Goal: Task Accomplishment & Management: Manage account settings

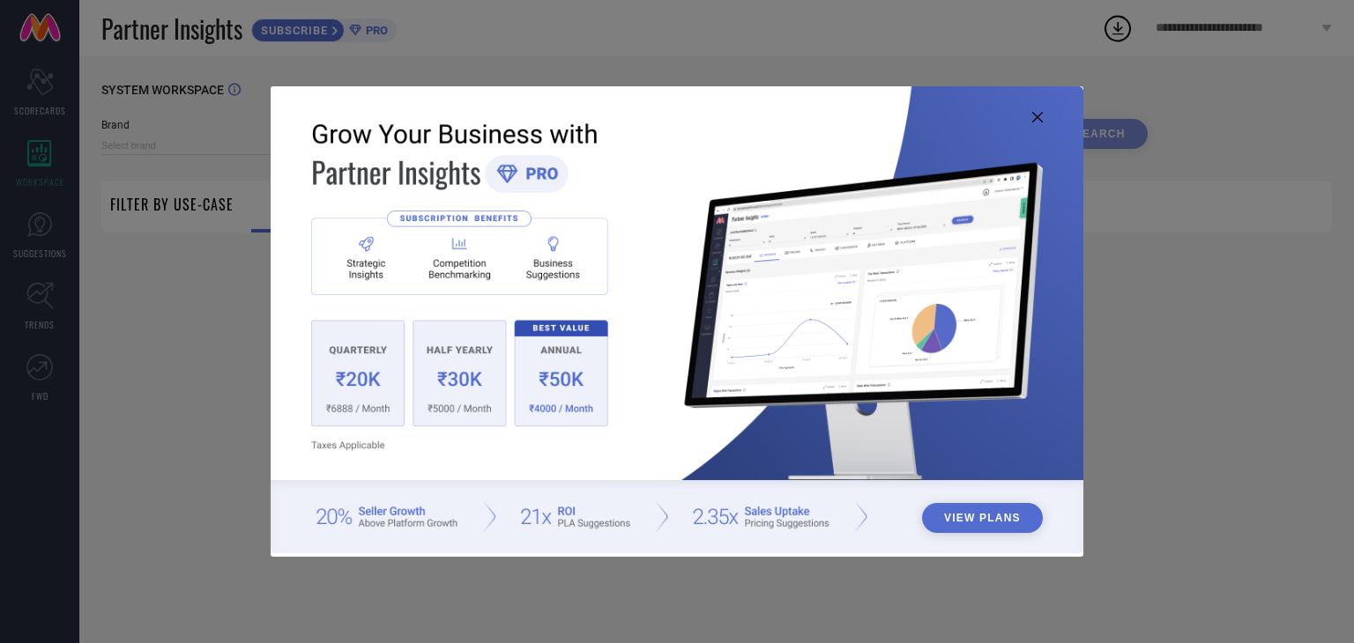
type input "1 STOP FASHION"
type input "All"
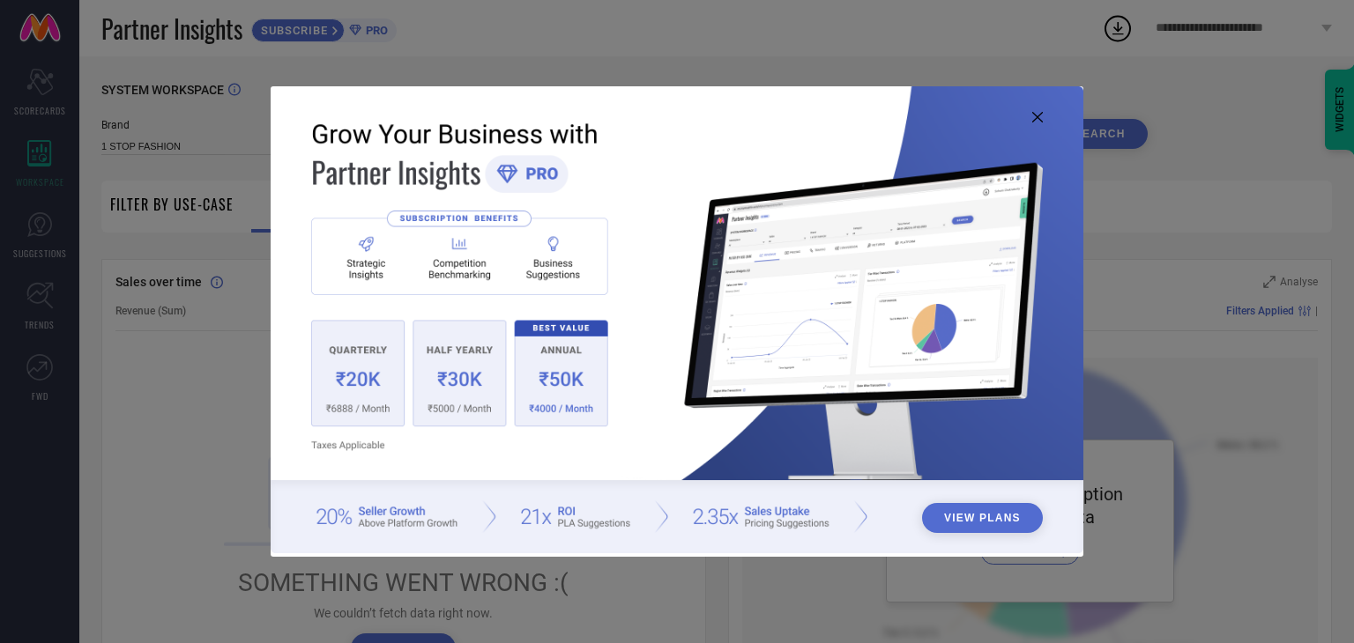
click at [1036, 116] on icon at bounding box center [1037, 117] width 11 height 11
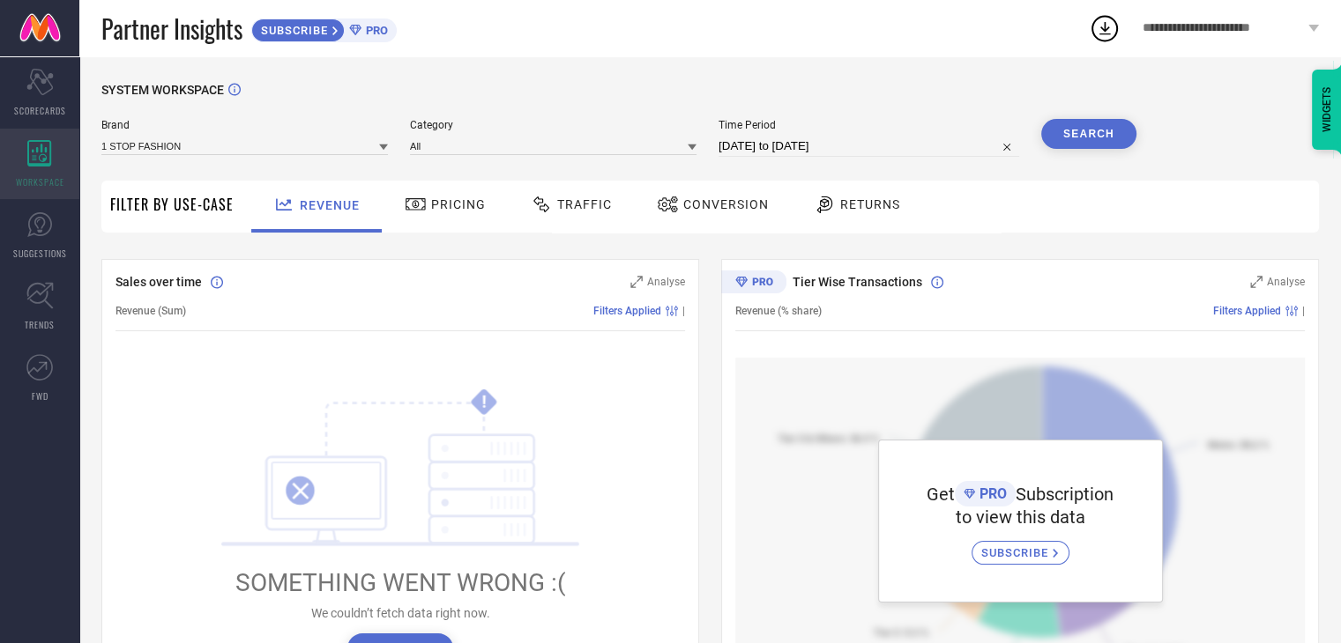
click at [31, 158] on icon at bounding box center [39, 153] width 25 height 26
click at [49, 133] on div "WORKSPACE" at bounding box center [39, 164] width 79 height 71
click at [154, 33] on span "Partner Insights" at bounding box center [171, 29] width 141 height 36
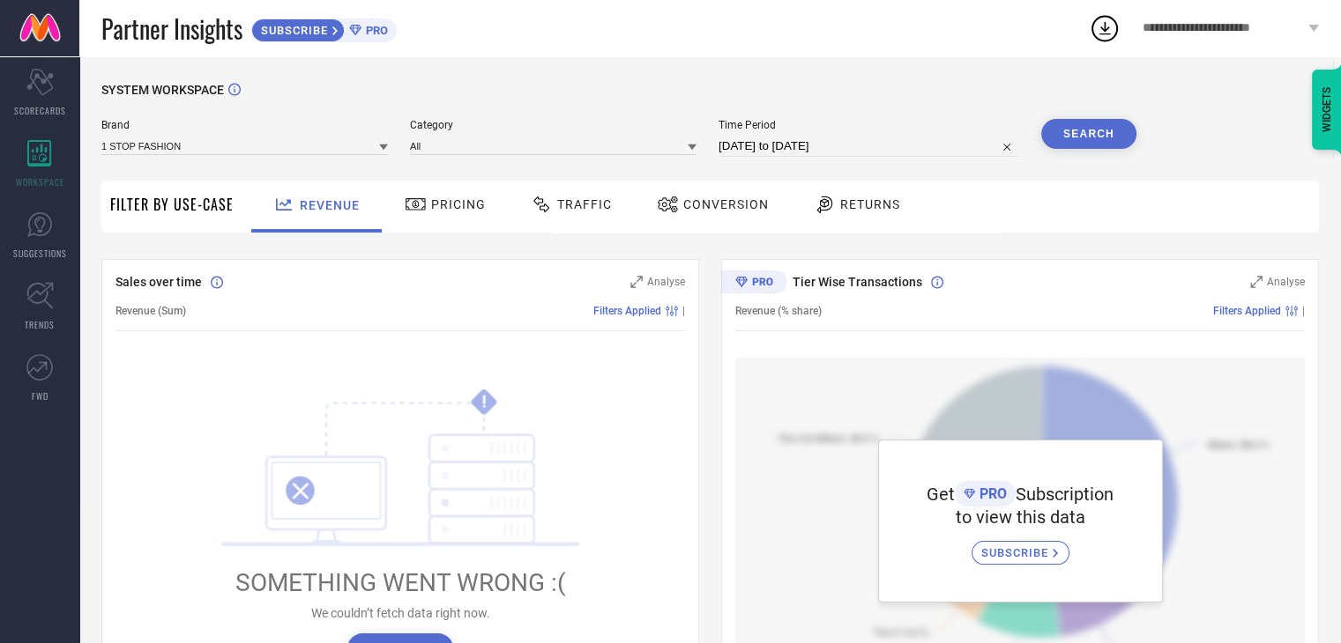
click at [1311, 27] on icon at bounding box center [1313, 28] width 11 height 7
click at [934, 46] on div "Partner Insights SUBSCRIBE PRO" at bounding box center [594, 28] width 987 height 56
click at [44, 358] on icon at bounding box center [39, 367] width 26 height 26
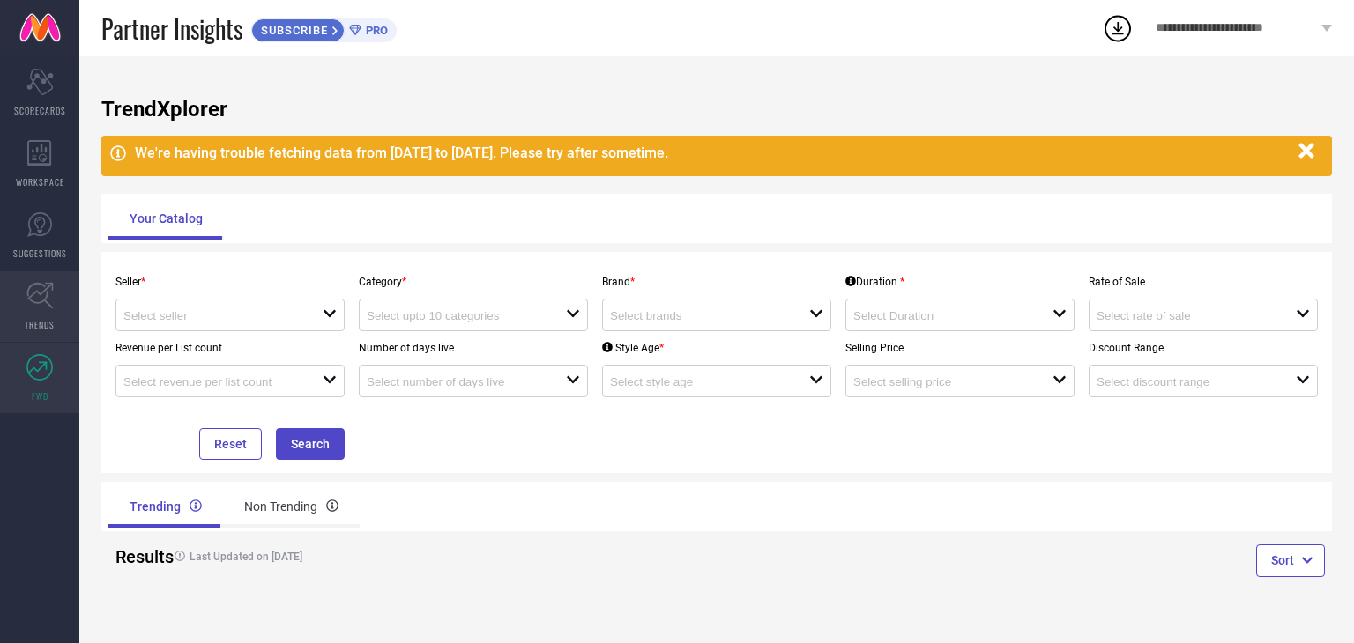
click at [54, 313] on link "TRENDS" at bounding box center [39, 306] width 79 height 71
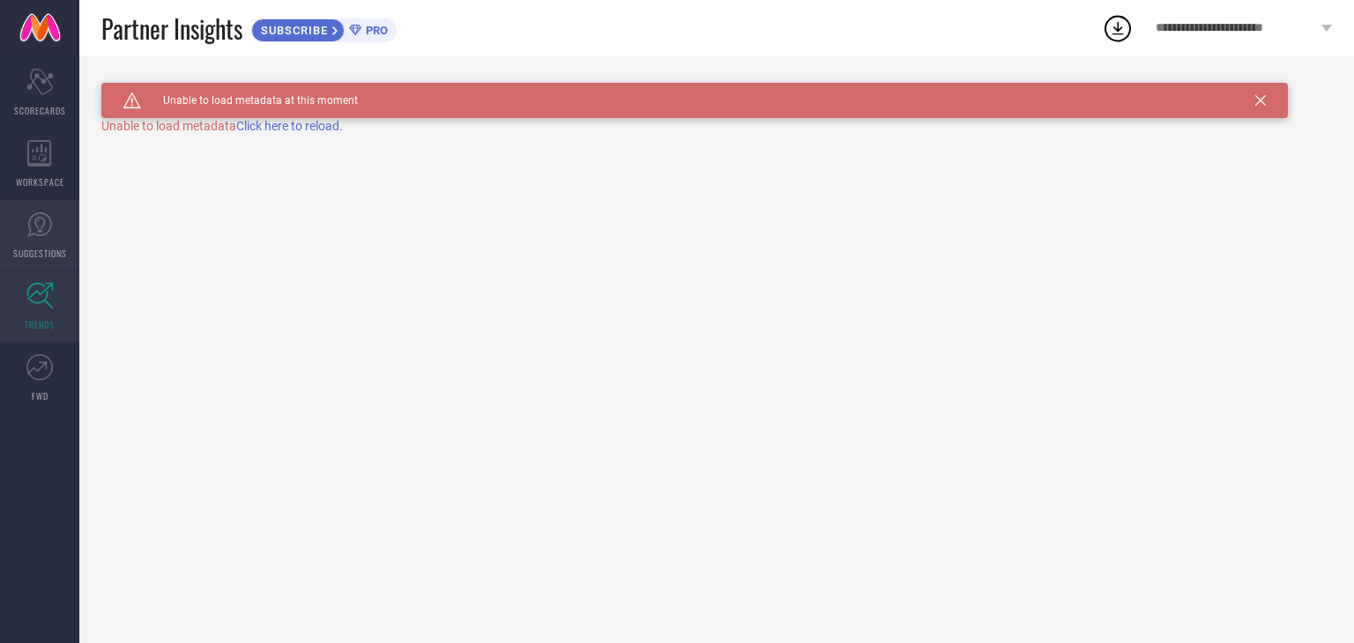
click at [59, 214] on link "SUGGESTIONS" at bounding box center [39, 235] width 79 height 71
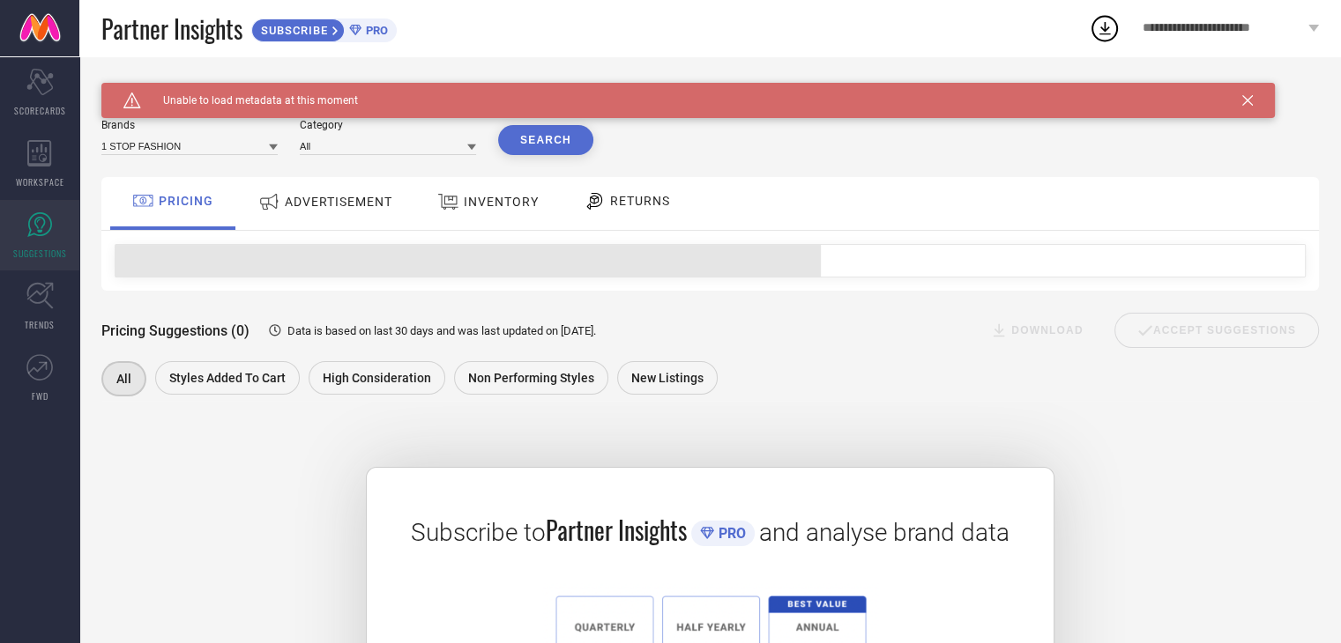
click at [1013, 441] on div "Subscribe to Partner Insights PRO and analyse brand data SUBSCRIBE" at bounding box center [709, 631] width 1217 height 416
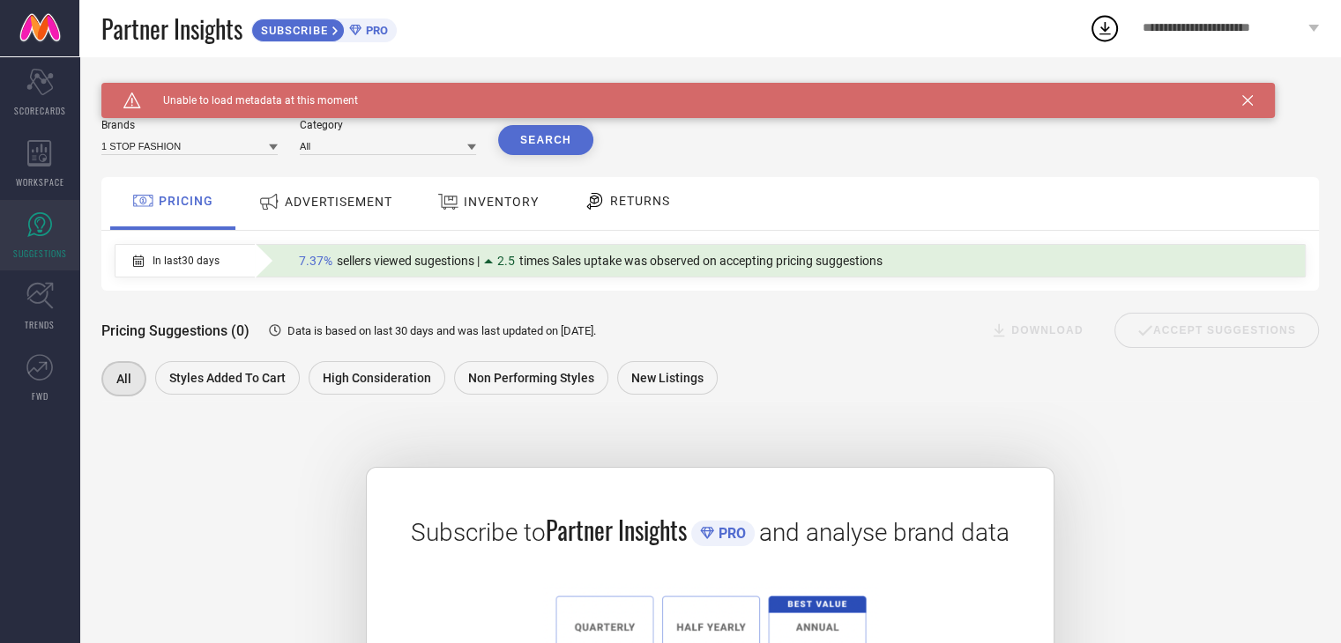
click at [1245, 98] on icon at bounding box center [1247, 100] width 11 height 11
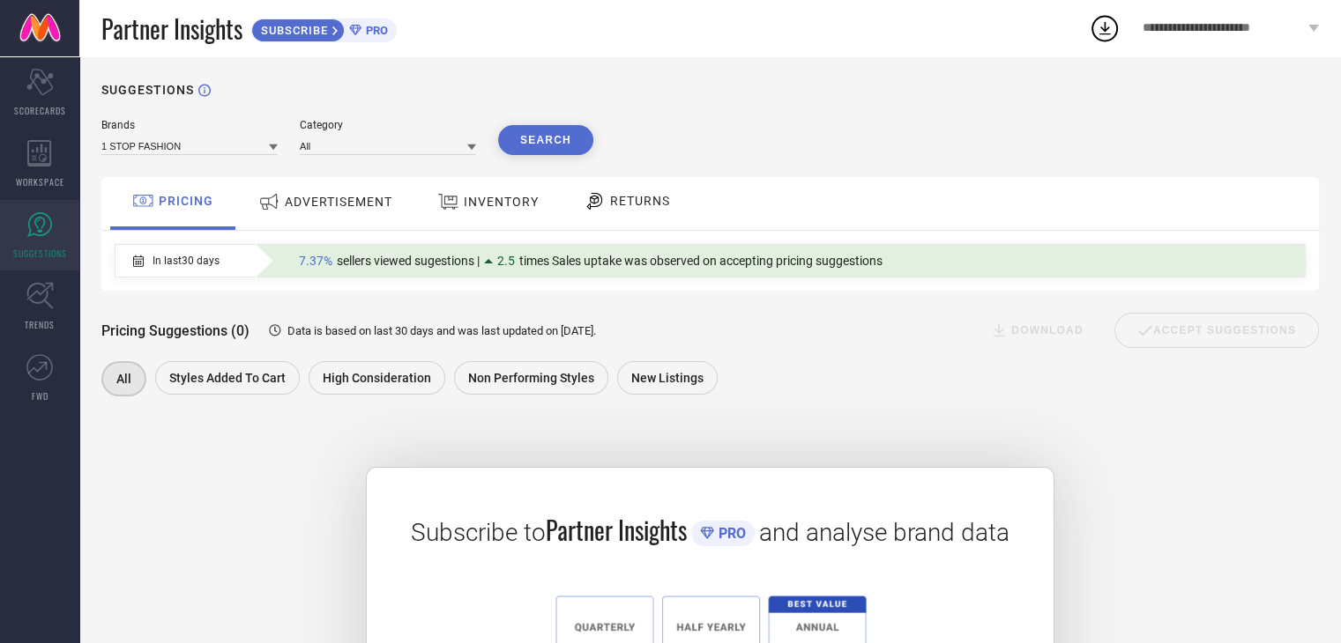
click at [387, 200] on span "ADVERTISEMENT" at bounding box center [339, 202] width 108 height 14
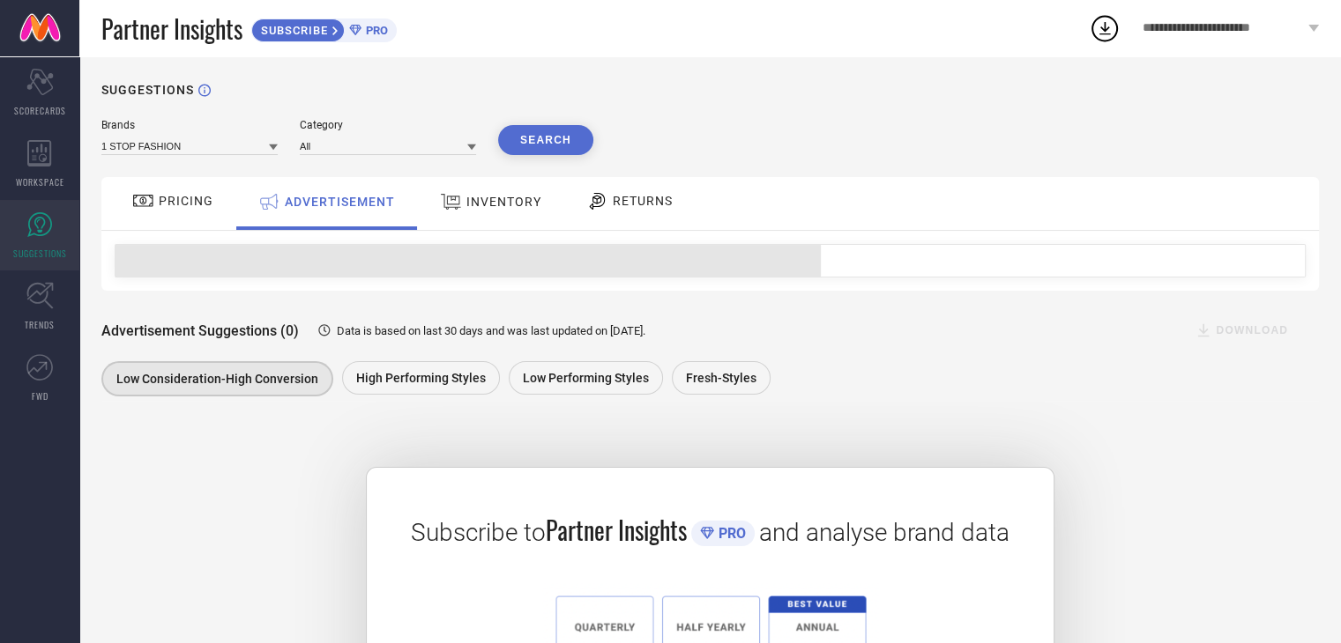
click at [387, 200] on span "ADVERTISEMENT" at bounding box center [340, 202] width 110 height 14
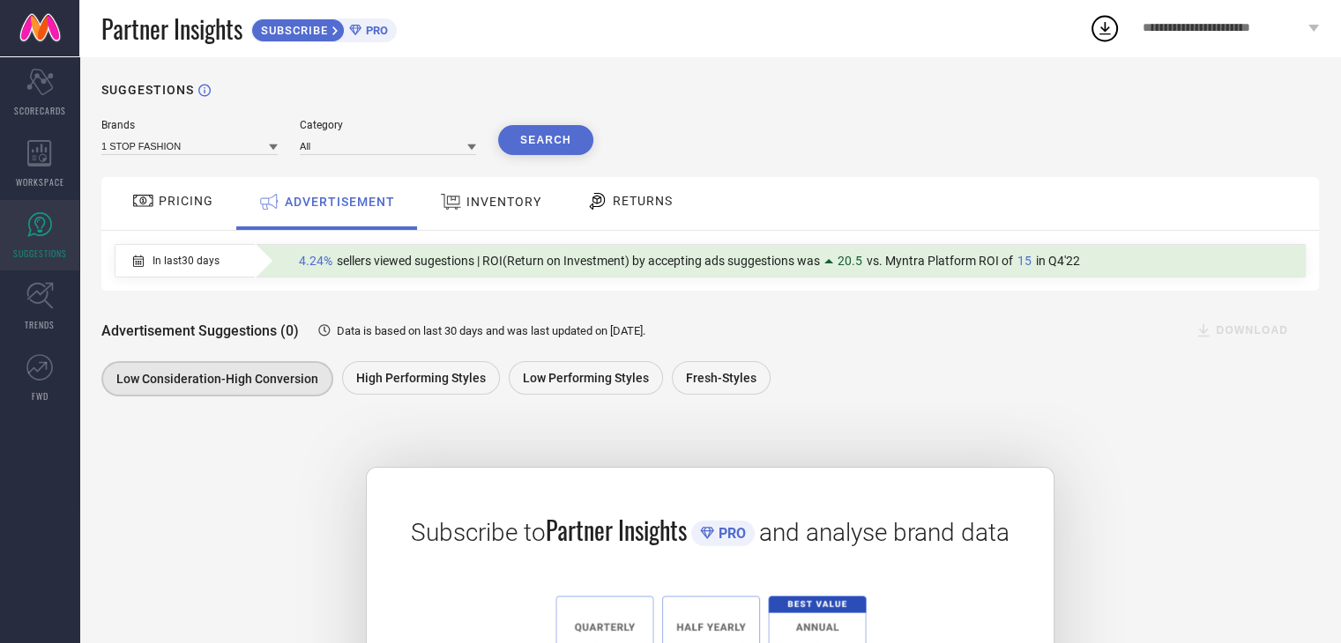
click at [1207, 23] on span "**********" at bounding box center [1222, 28] width 161 height 15
click at [891, 157] on div "Brands 1 STOP FASHION Category All Search PRICING ADVERTISEMENT INVENTORY RETUR…" at bounding box center [709, 479] width 1217 height 720
click at [32, 89] on icon "Scorecard" at bounding box center [39, 82] width 27 height 26
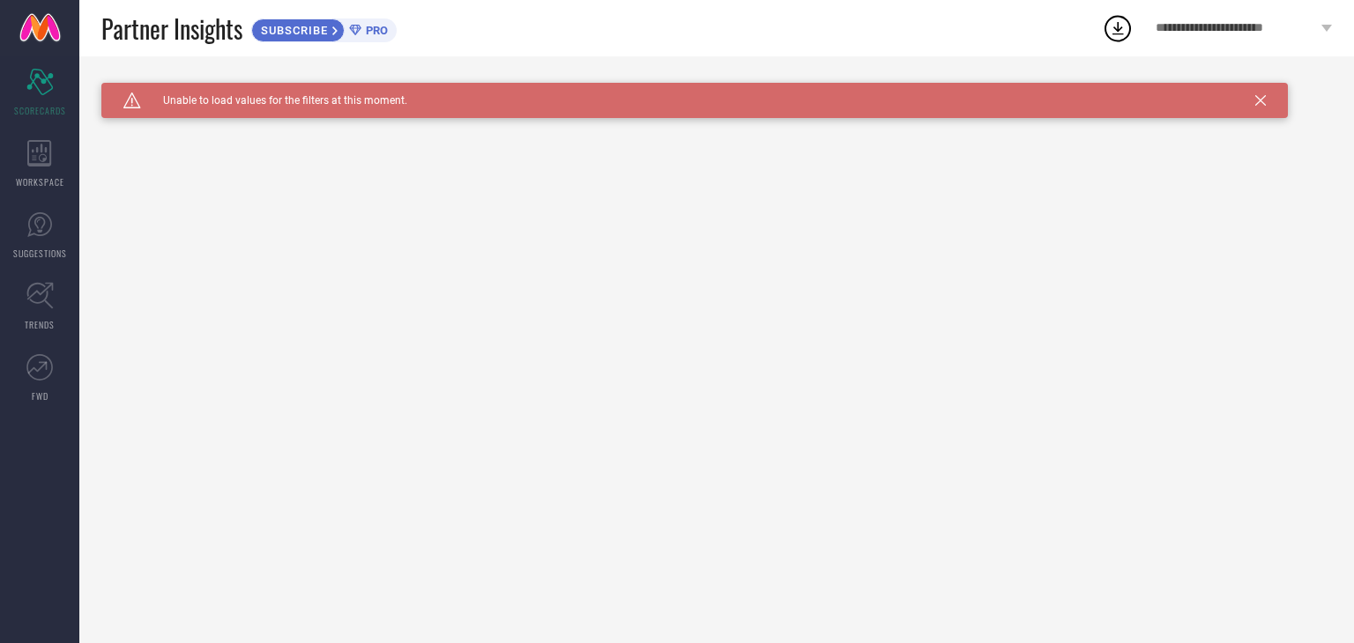
click at [316, 28] on span "SUBSCRIBE" at bounding box center [292, 30] width 80 height 13
click at [41, 30] on link at bounding box center [39, 28] width 79 height 56
click at [1224, 32] on span "**********" at bounding box center [1235, 28] width 161 height 15
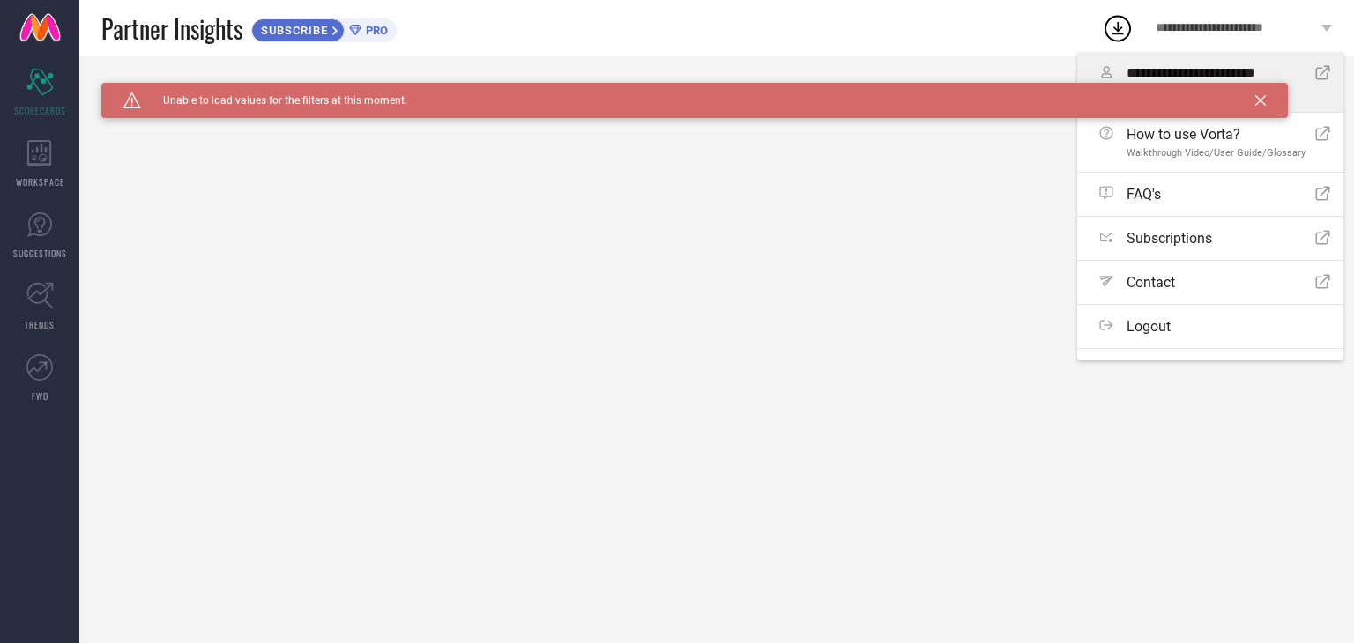
click at [1315, 72] on icon "Open Icon" at bounding box center [1322, 72] width 15 height 15
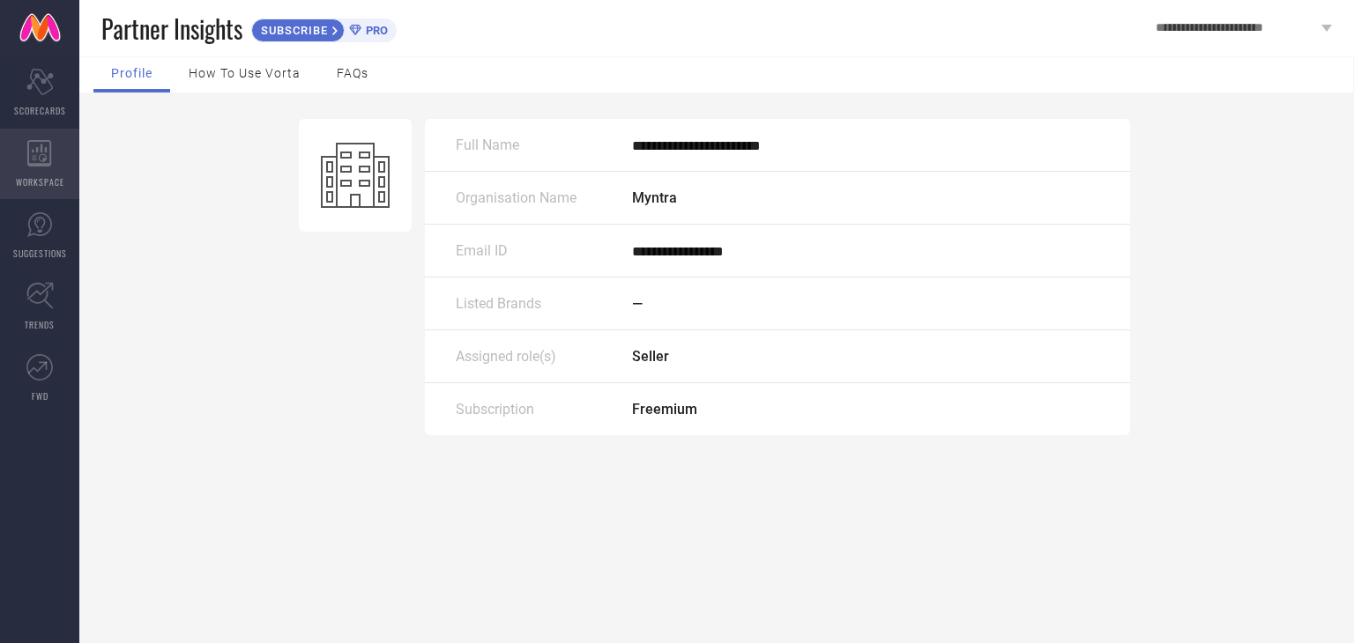
click at [47, 173] on div "WORKSPACE" at bounding box center [39, 164] width 79 height 71
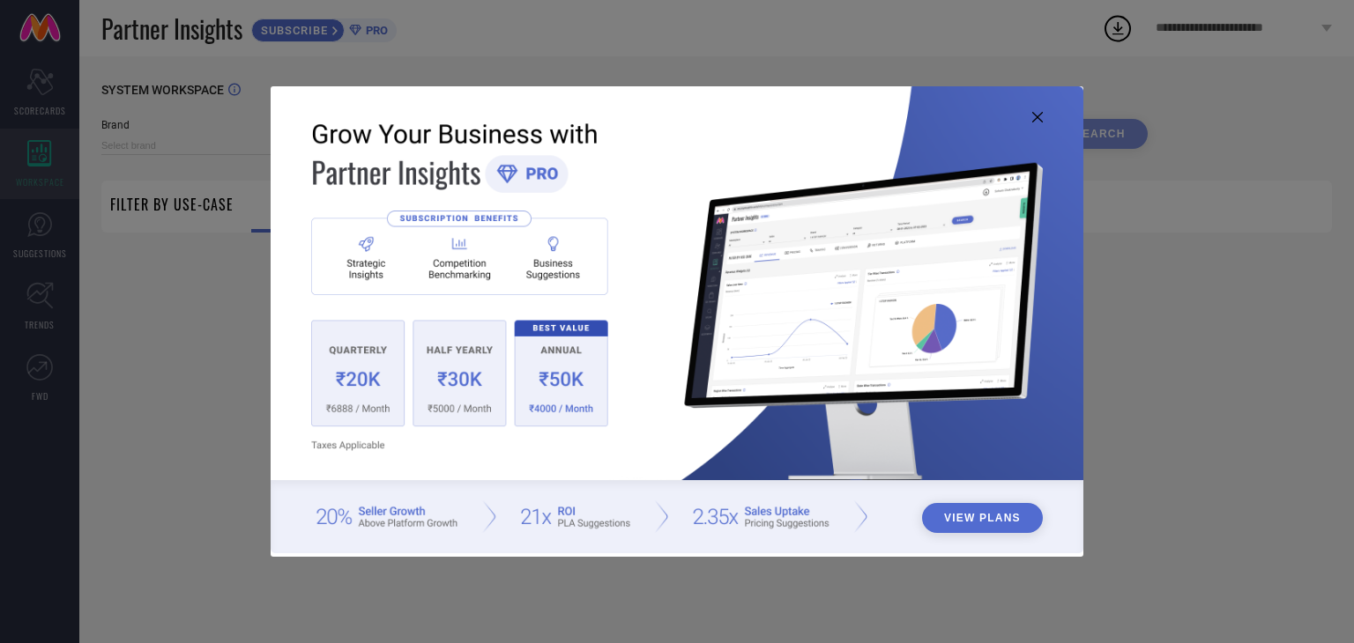
type input "1 STOP FASHION"
type input "All"
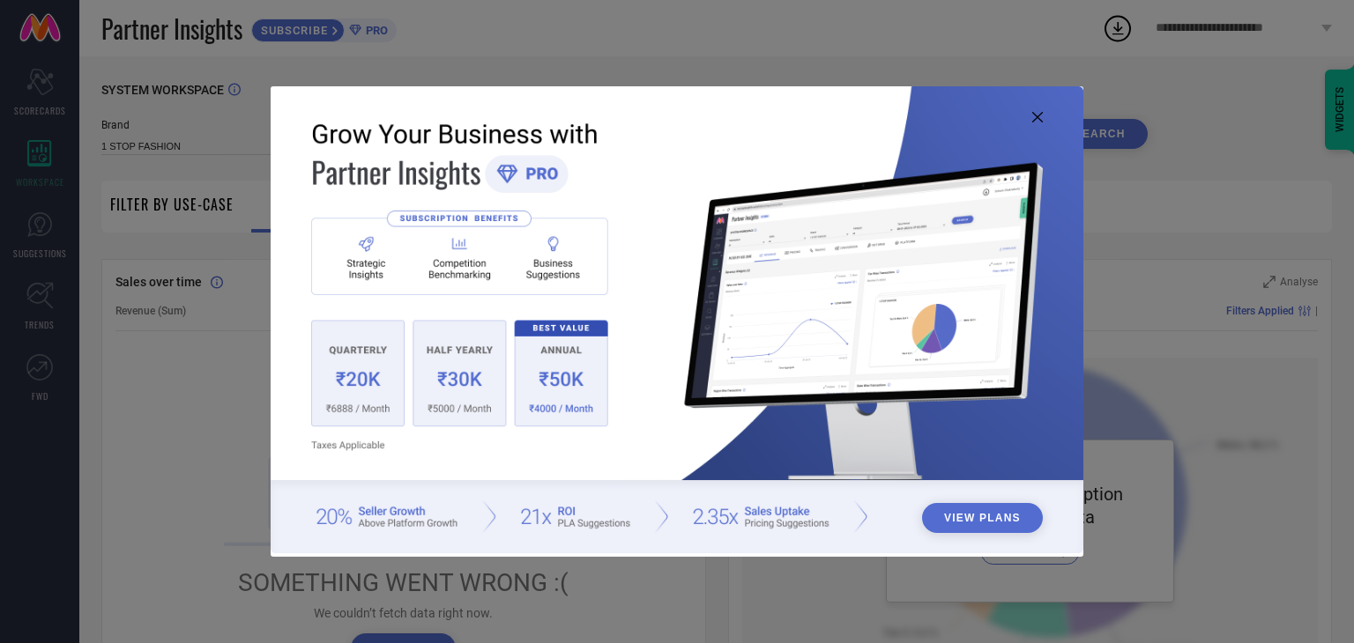
click at [1036, 112] on icon at bounding box center [1037, 117] width 11 height 11
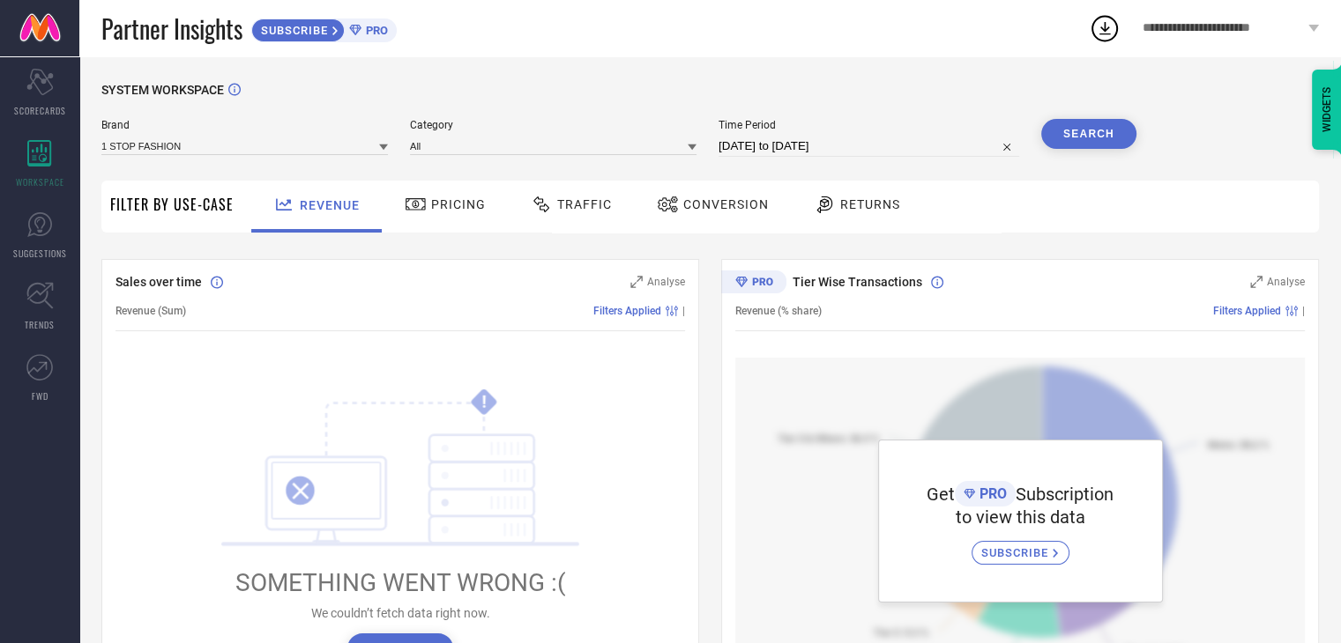
click at [380, 138] on div at bounding box center [383, 146] width 9 height 17
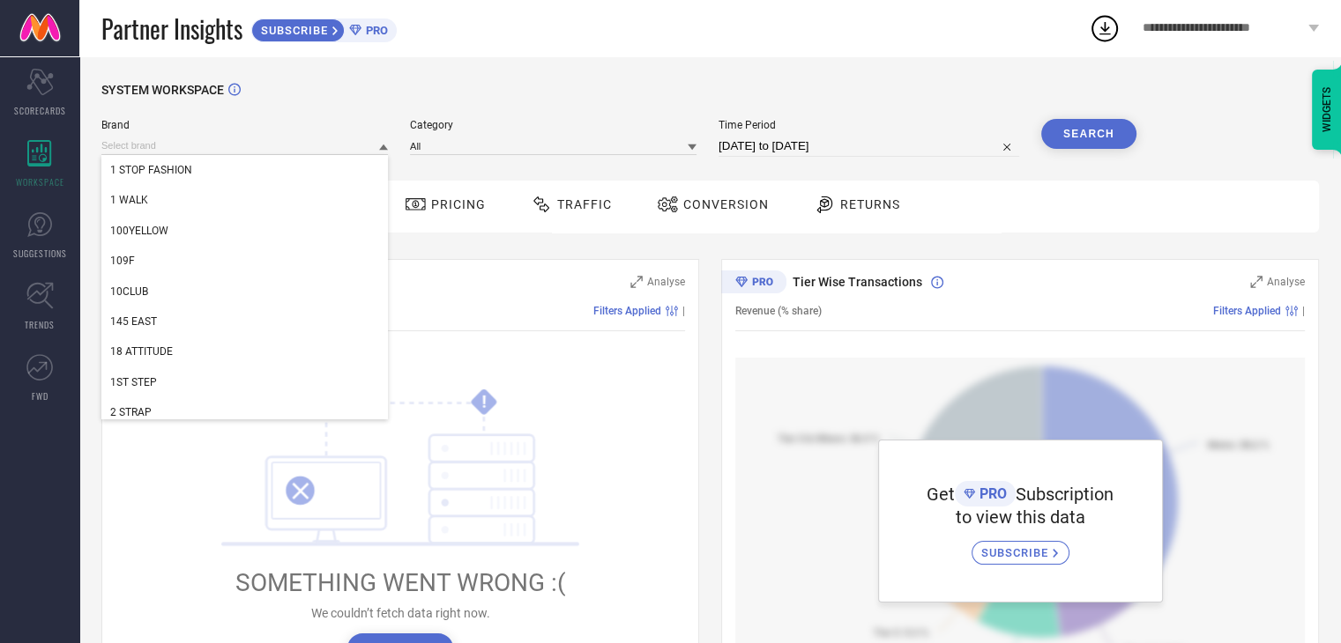
click at [380, 138] on div at bounding box center [383, 146] width 9 height 17
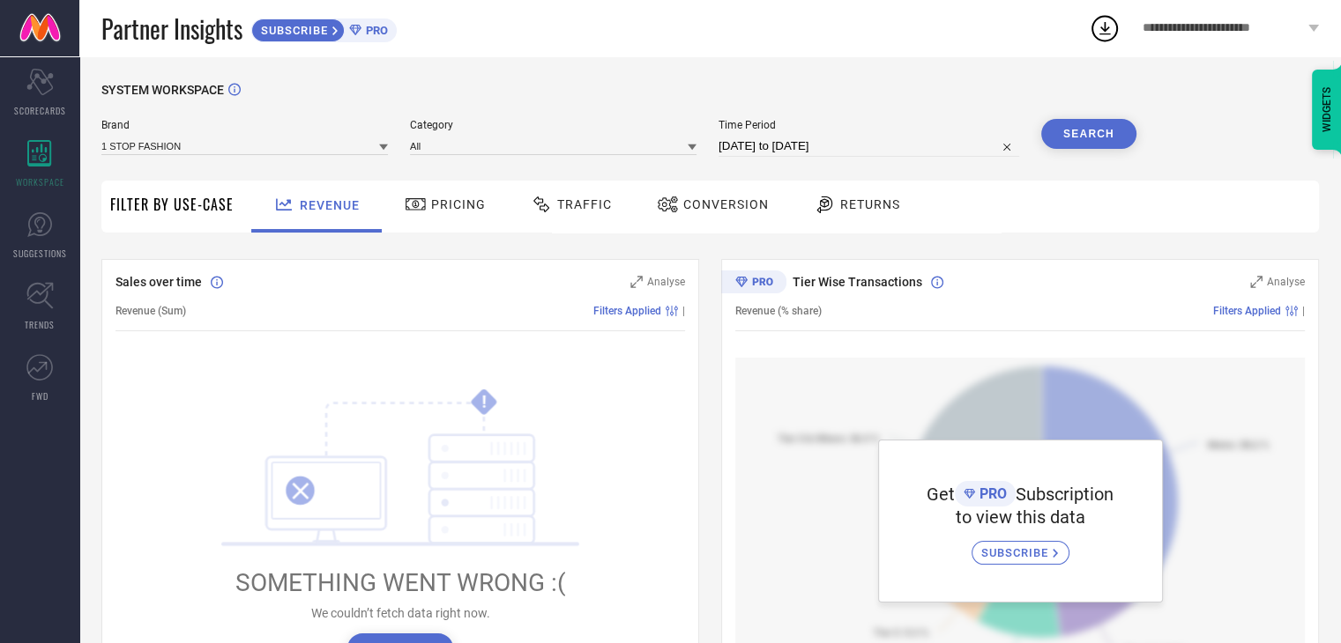
click at [703, 207] on span "Conversion" at bounding box center [725, 204] width 85 height 14
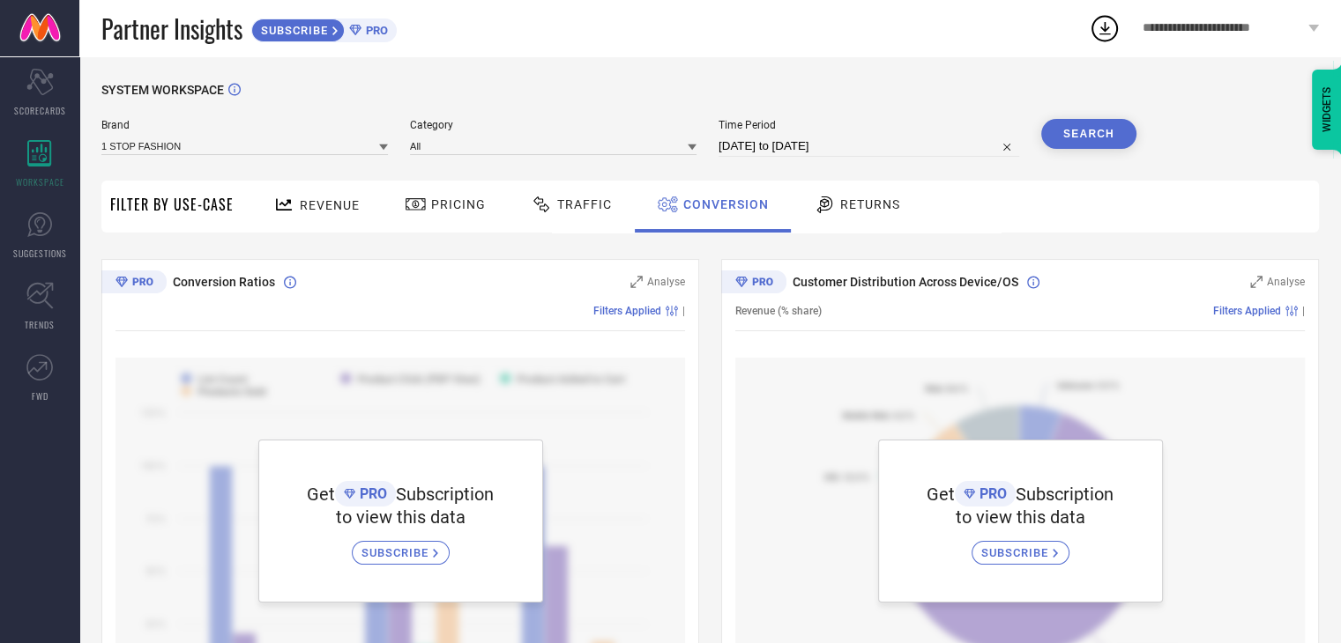
click at [1258, 29] on span "**********" at bounding box center [1222, 28] width 161 height 15
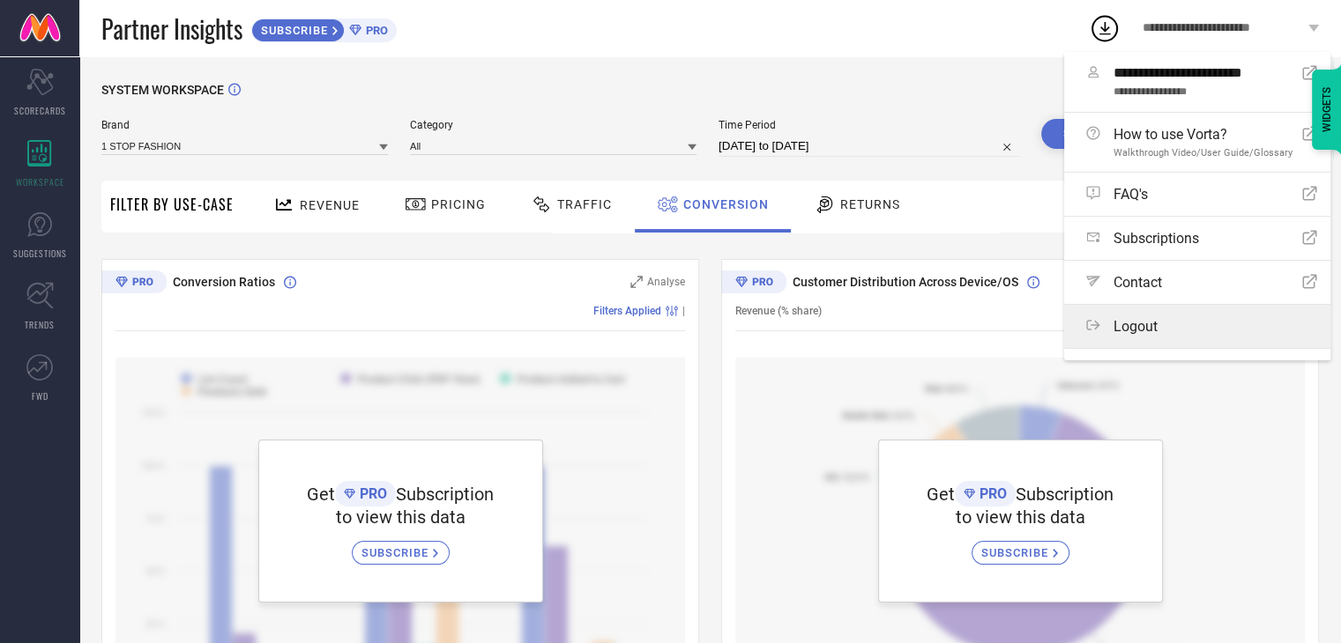
click at [1247, 331] on div "Logout" at bounding box center [1201, 326] width 231 height 17
click at [0, 0] on button "Logout" at bounding box center [0, 0] width 0 height 0
